Goal: Task Accomplishment & Management: Manage account settings

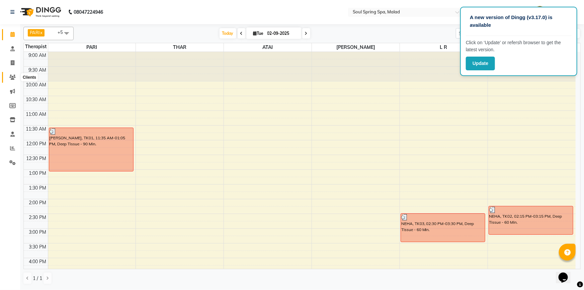
click at [11, 75] on icon at bounding box center [12, 77] width 6 height 5
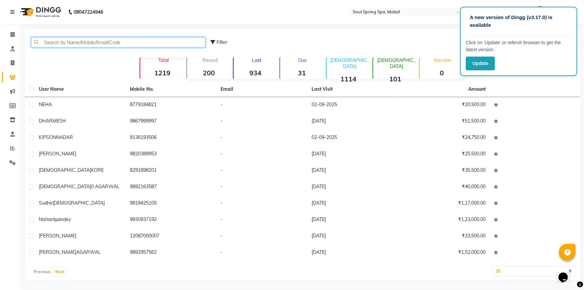
click at [143, 41] on input "text" at bounding box center [118, 42] width 174 height 10
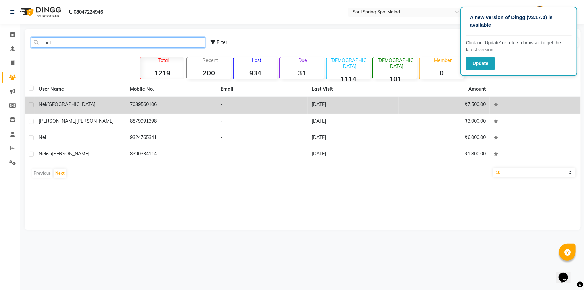
type input "nel"
click at [205, 106] on td "7039560106" at bounding box center [171, 105] width 91 height 16
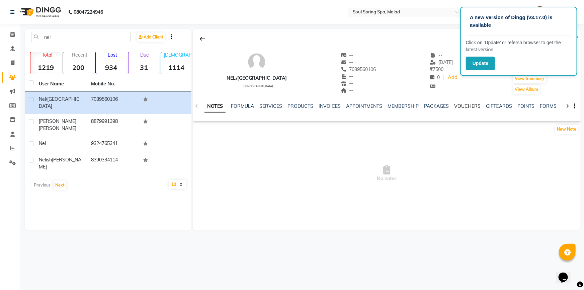
click at [475, 106] on link "VOUCHERS" at bounding box center [467, 106] width 26 height 6
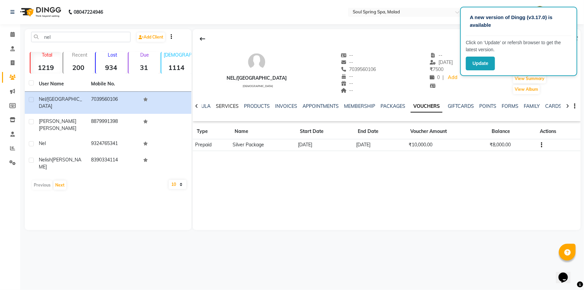
click at [223, 104] on link "SERVICES" at bounding box center [227, 106] width 23 height 6
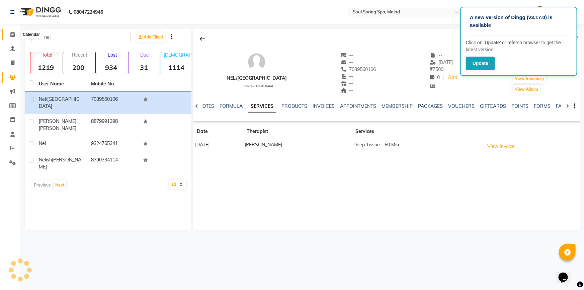
click at [9, 35] on span at bounding box center [13, 35] width 12 height 8
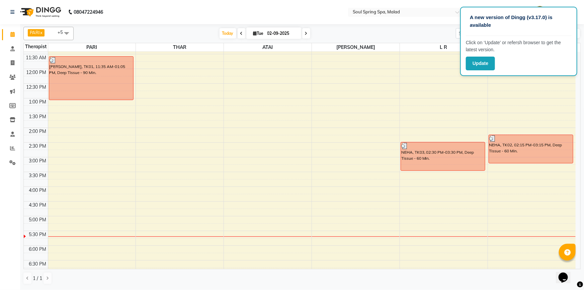
scroll to position [61, 0]
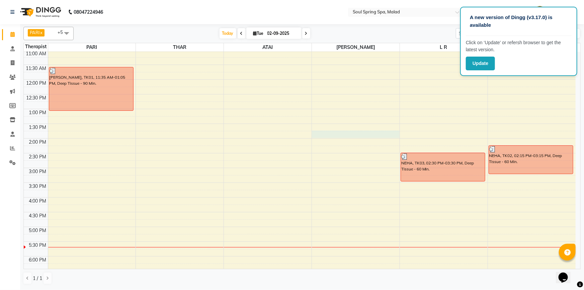
click at [351, 132] on div "9:00 AM 9:30 AM 10:00 AM 10:30 AM 11:00 AM 11:30 AM 12:00 PM 12:30 PM 1:00 PM 1…" at bounding box center [299, 197] width 551 height 412
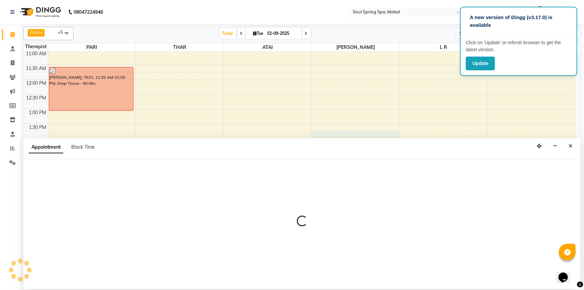
select select "86605"
select select "825"
select select "tentative"
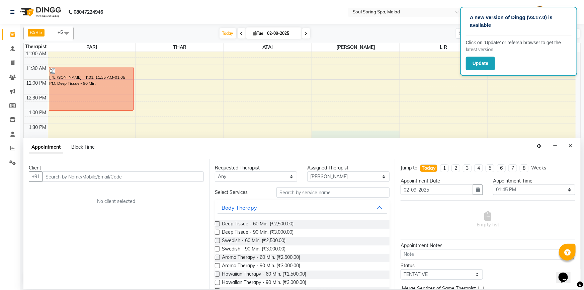
drag, startPoint x: 130, startPoint y: 175, endPoint x: 58, endPoint y: 213, distance: 82.0
click at [124, 175] on input "text" at bounding box center [122, 176] width 161 height 10
type input "nnj"
click at [570, 146] on icon "Close" at bounding box center [570, 145] width 4 height 5
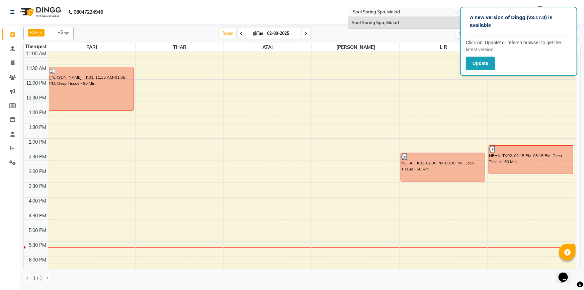
click at [371, 14] on input "text" at bounding box center [399, 12] width 97 height 7
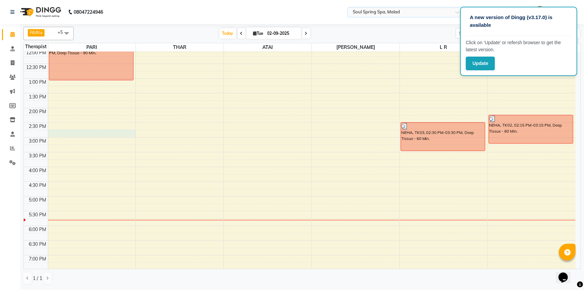
click at [110, 135] on div "9:00 AM 9:30 AM 10:00 AM 10:30 AM 11:00 AM 11:30 AM 12:00 PM 12:30 PM 1:00 PM 1…" at bounding box center [299, 167] width 551 height 412
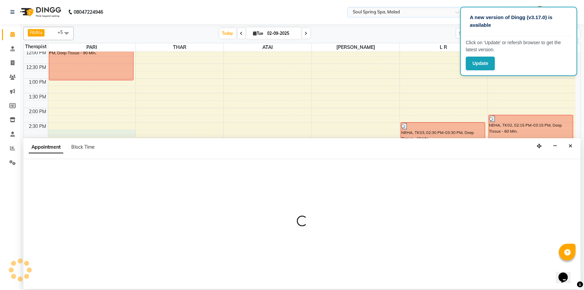
select select "34027"
select select "885"
select select "tentative"
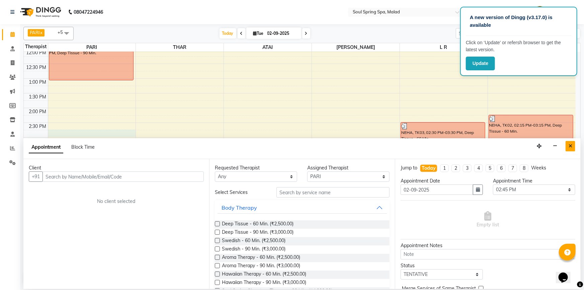
click at [569, 145] on icon "Close" at bounding box center [570, 145] width 4 height 5
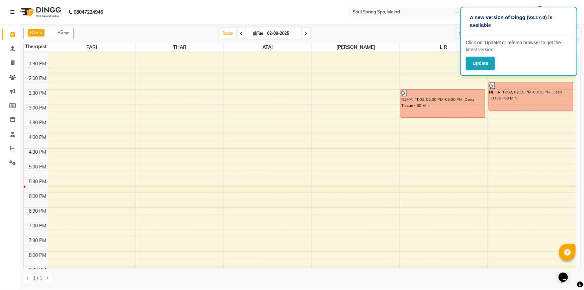
scroll to position [152, 0]
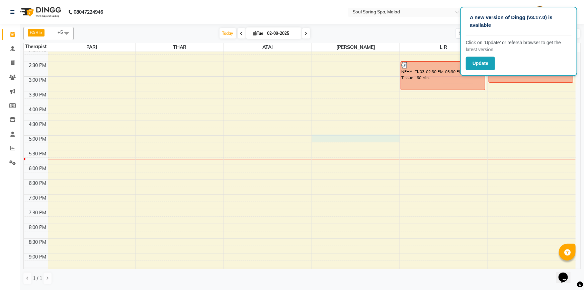
click at [321, 137] on div "9:00 AM 9:30 AM 10:00 AM 10:30 AM 11:00 AM 11:30 AM 12:00 PM 12:30 PM 1:00 PM 1…" at bounding box center [299, 106] width 551 height 412
select select "86605"
select select "tentative"
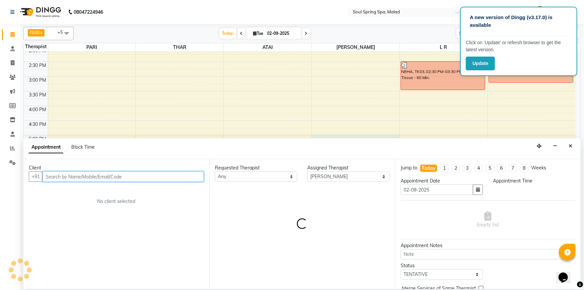
select select "1020"
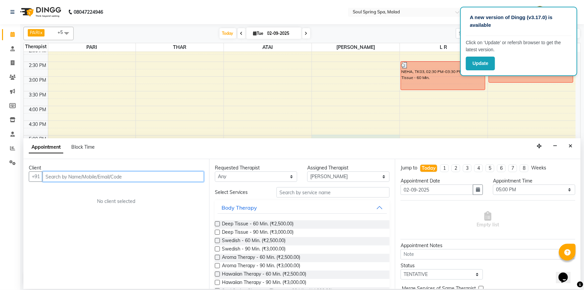
click at [158, 177] on input "text" at bounding box center [122, 176] width 161 height 10
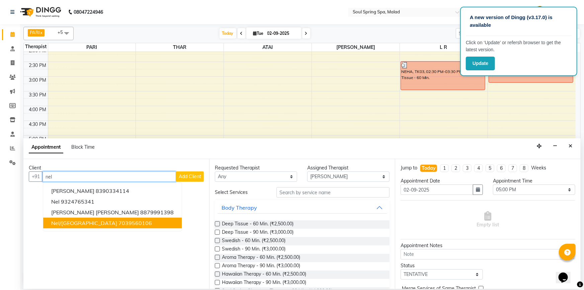
click at [110, 224] on button "Nel/[GEOGRAPHIC_DATA] 7039560106" at bounding box center [112, 222] width 138 height 11
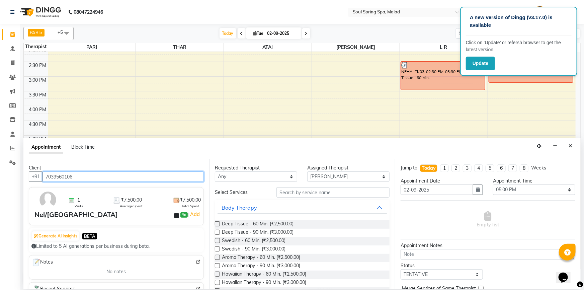
type input "7039560106"
click at [217, 223] on label at bounding box center [217, 223] width 5 height 5
click at [217, 223] on input "checkbox" at bounding box center [217, 224] width 4 height 4
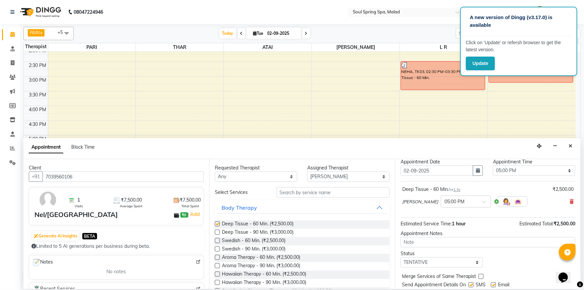
checkbox input "false"
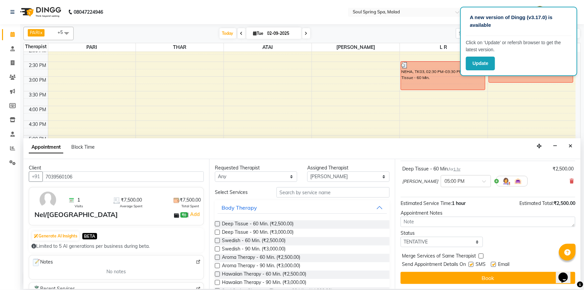
click at [451, 271] on div "Jump to [DATE] 1 2 3 4 5 6 7 8 Weeks Appointment Date [DATE] Appointment Time S…" at bounding box center [488, 224] width 186 height 130
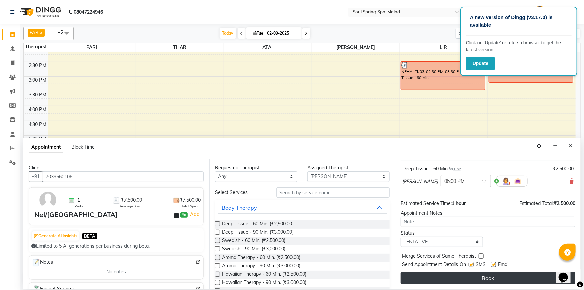
click at [451, 272] on button "Book" at bounding box center [487, 278] width 175 height 12
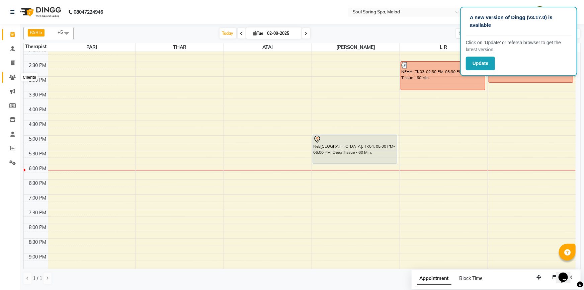
click at [13, 77] on icon at bounding box center [12, 77] width 6 height 5
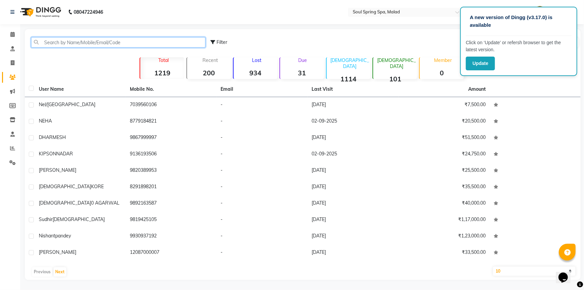
click at [146, 41] on input "text" at bounding box center [118, 42] width 174 height 10
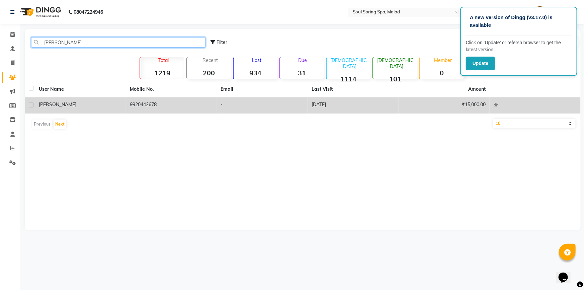
type input "[PERSON_NAME]"
click at [258, 100] on td "-" at bounding box center [262, 105] width 91 height 16
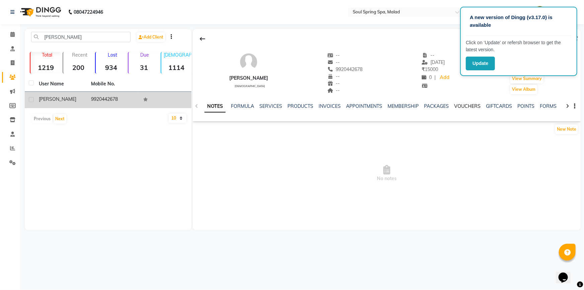
click at [458, 104] on link "VOUCHERS" at bounding box center [467, 106] width 26 height 6
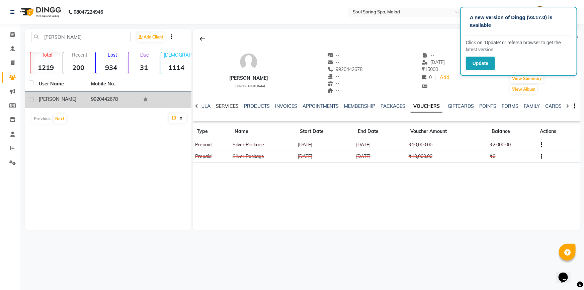
click at [220, 108] on link "SERVICES" at bounding box center [227, 106] width 23 height 6
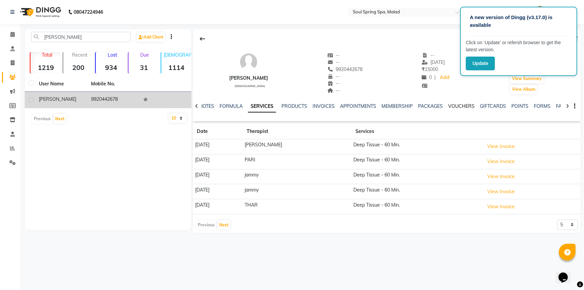
click at [461, 106] on link "VOUCHERS" at bounding box center [461, 106] width 26 height 6
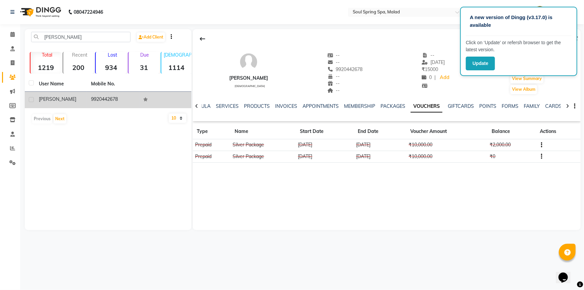
click at [226, 110] on div "NOTES FORMULA SERVICES PRODUCTS INVOICES APPOINTMENTS MEMBERSHIP PACKAGES VOUCH…" at bounding box center [378, 109] width 348 height 12
click at [223, 105] on link "SERVICES" at bounding box center [227, 106] width 23 height 6
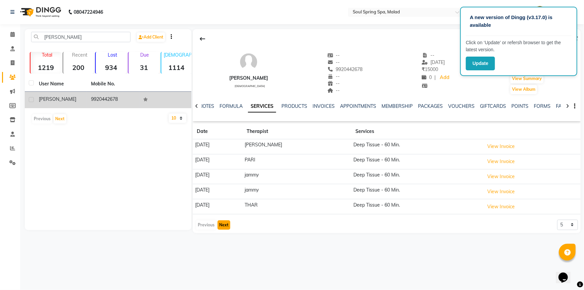
click at [219, 225] on button "Next" at bounding box center [223, 224] width 13 height 9
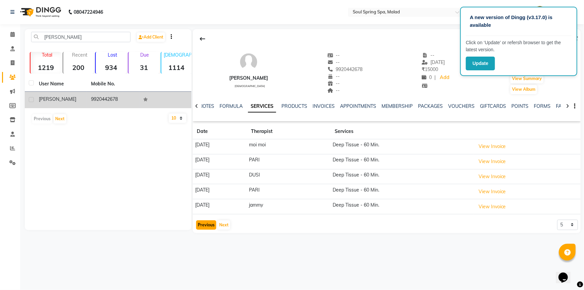
click at [199, 220] on button "Previous" at bounding box center [206, 224] width 20 height 9
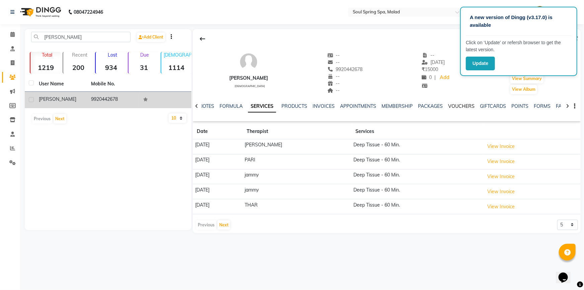
click at [463, 107] on link "VOUCHERS" at bounding box center [461, 106] width 26 height 6
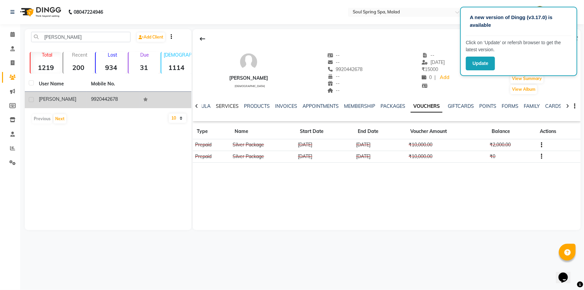
click at [229, 104] on link "SERVICES" at bounding box center [227, 106] width 23 height 6
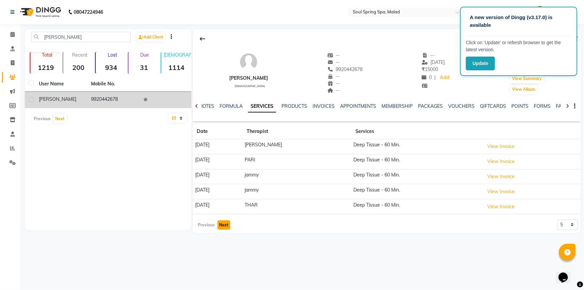
click at [223, 224] on button "Next" at bounding box center [223, 224] width 13 height 9
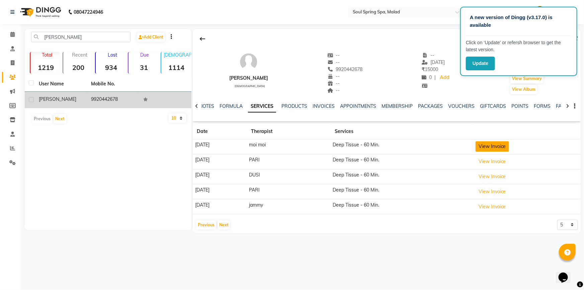
click at [495, 146] on button "View Invoice" at bounding box center [491, 146] width 33 height 10
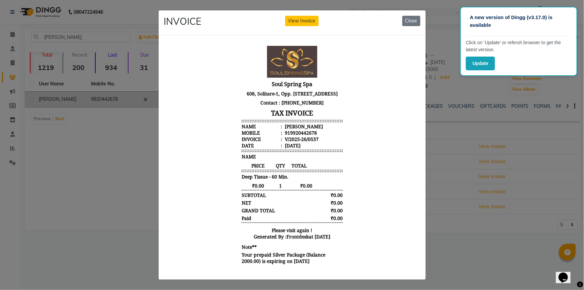
scroll to position [5, 0]
click at [451, 155] on ngb-modal-window "INVOICE View Invoice Close" at bounding box center [292, 145] width 584 height 290
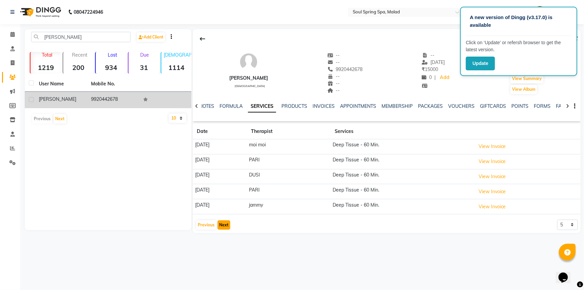
click at [225, 225] on button "Next" at bounding box center [223, 224] width 13 height 9
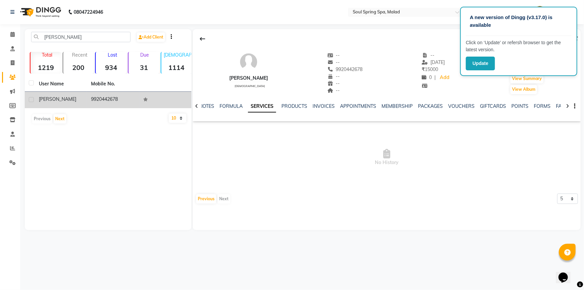
click at [228, 101] on div "NOTES FORMULA SERVICES PRODUCTS INVOICES APPOINTMENTS MEMBERSHIP PACKAGES VOUCH…" at bounding box center [387, 106] width 388 height 23
click at [233, 107] on link "FORMULA" at bounding box center [230, 106] width 23 height 6
click at [262, 104] on link "SERVICES" at bounding box center [270, 106] width 23 height 6
